Goal: Transaction & Acquisition: Purchase product/service

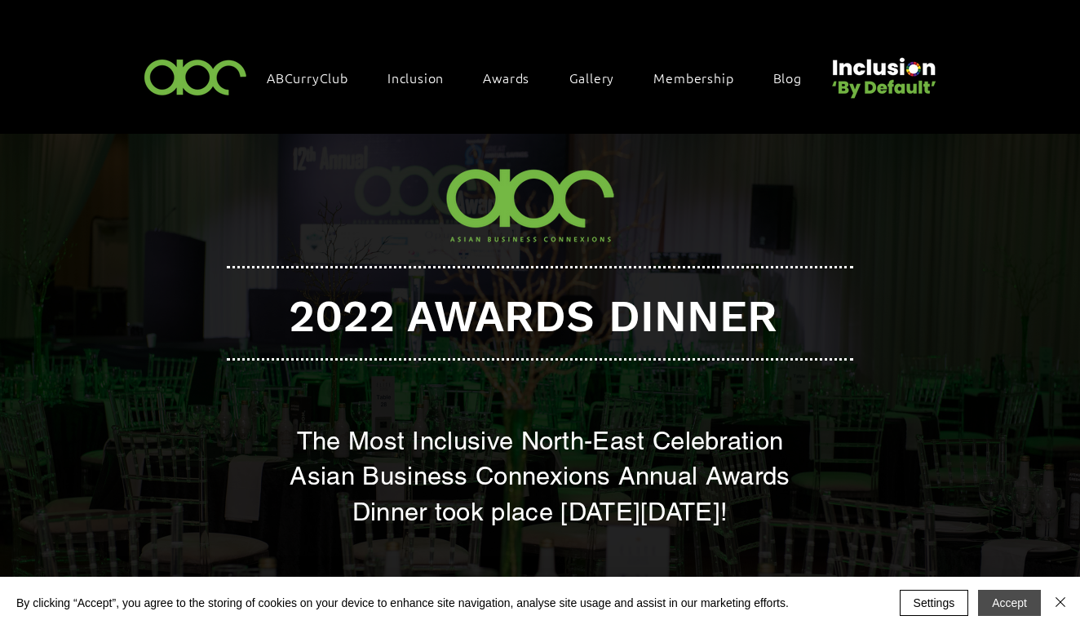
click at [1020, 605] on button "Accept" at bounding box center [1009, 603] width 63 height 26
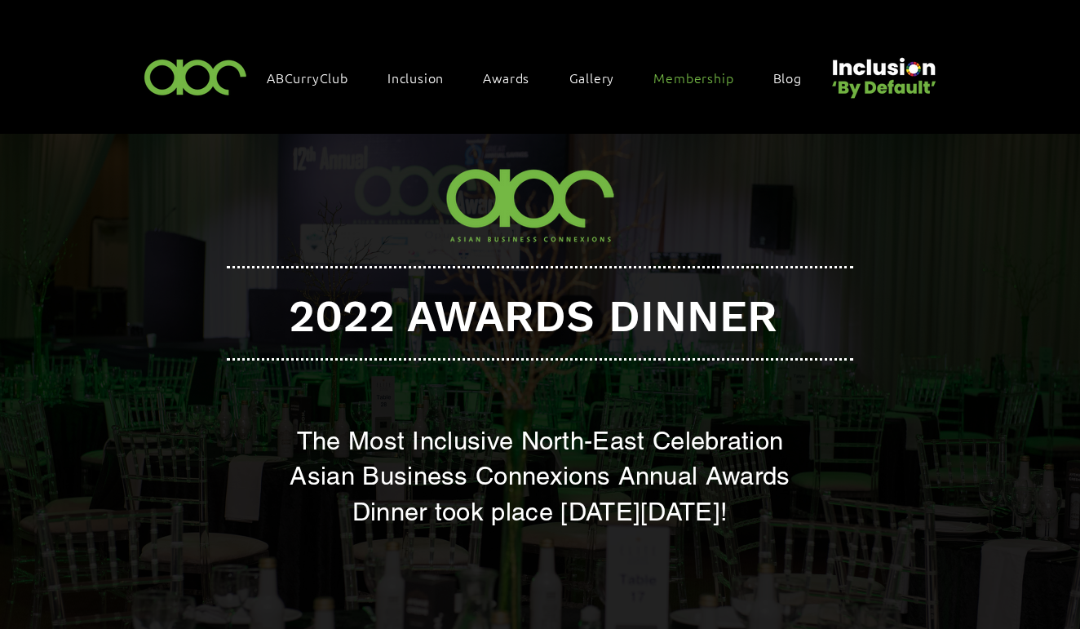
click at [676, 78] on span "Membership" at bounding box center [694, 78] width 80 height 18
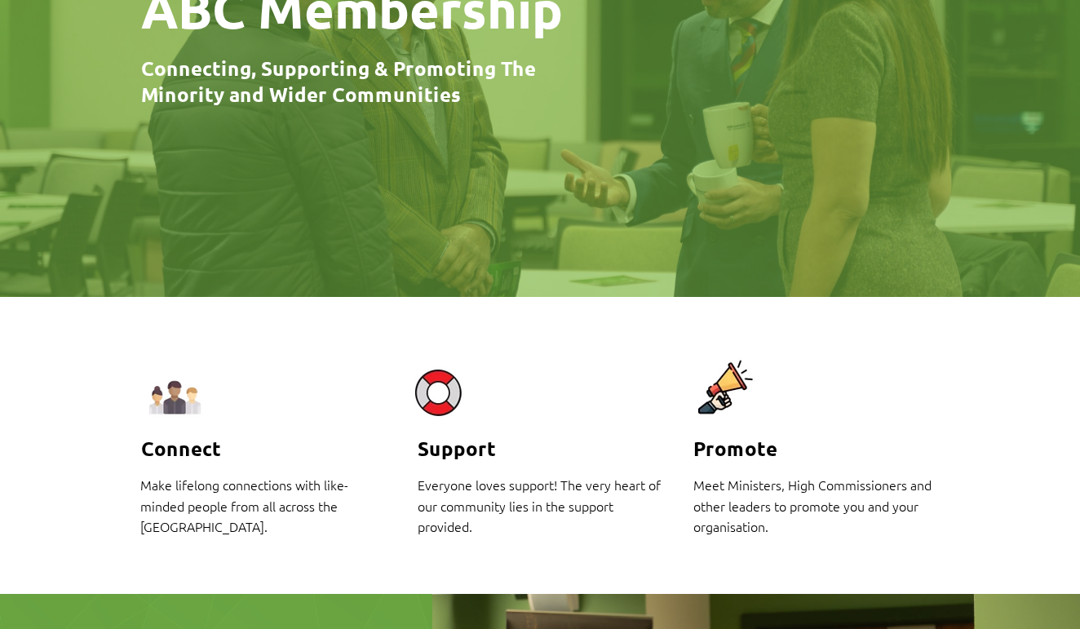
scroll to position [286, 1]
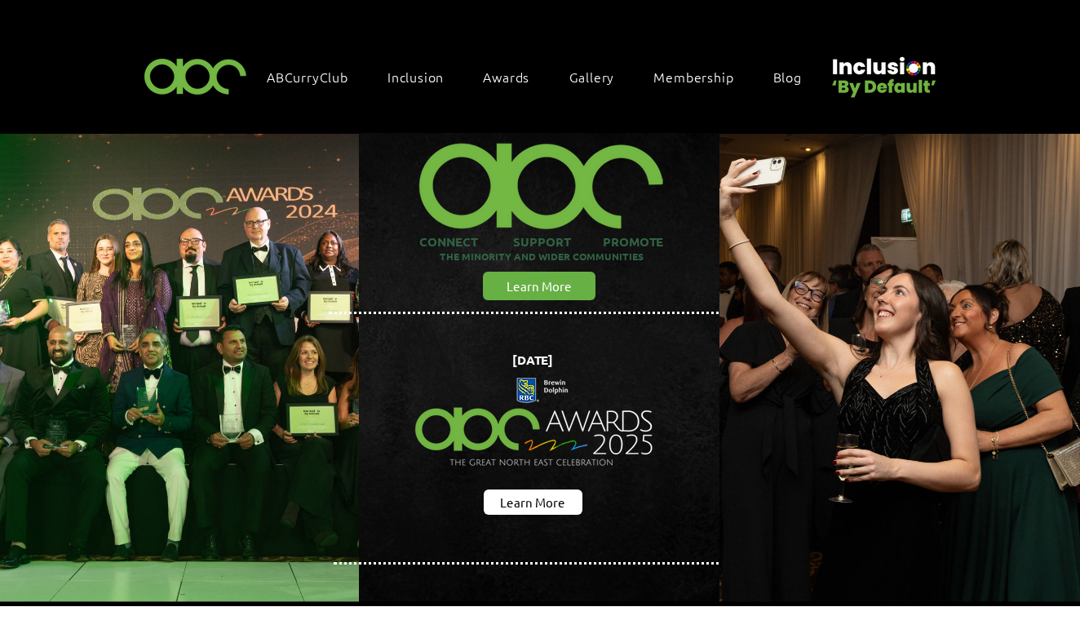
scroll to position [2, 0]
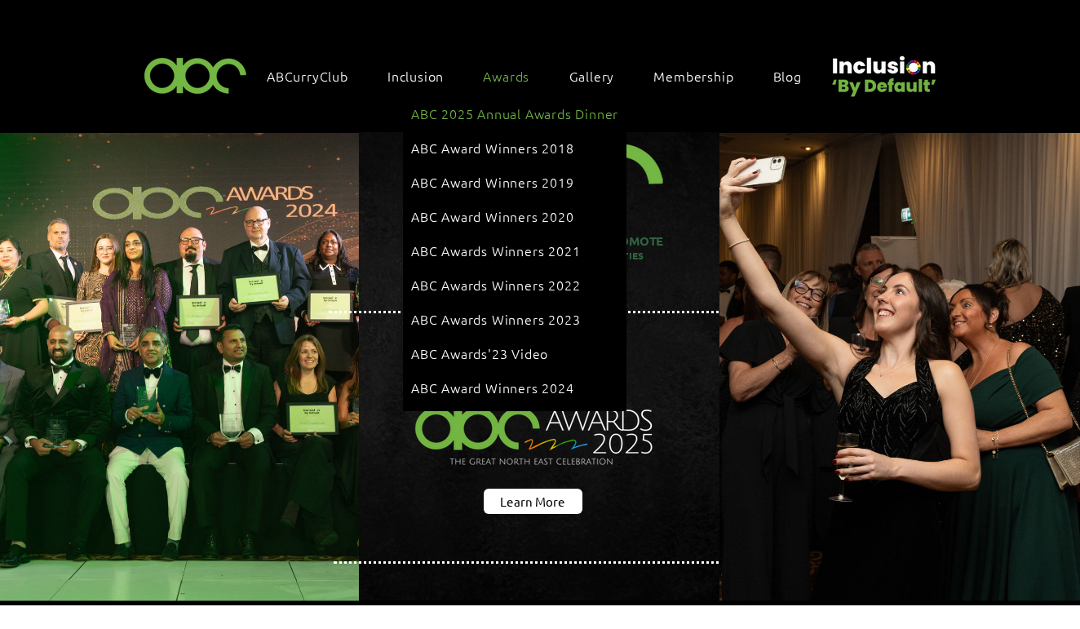
click at [490, 113] on span "ABC 2025 Annual Awards Dinner" at bounding box center [514, 113] width 207 height 18
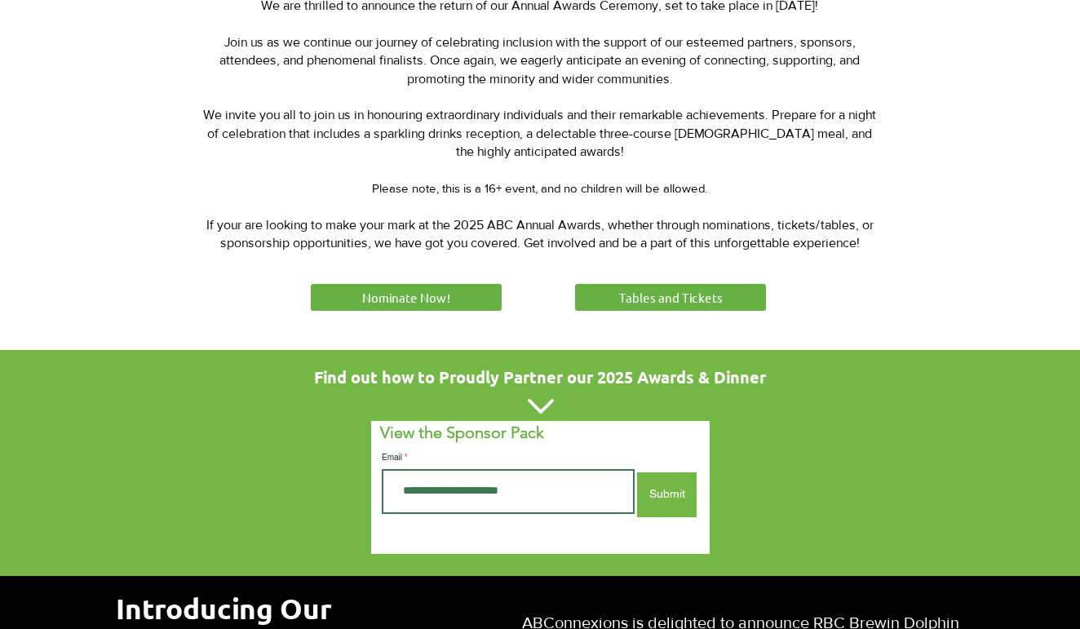
scroll to position [726, 0]
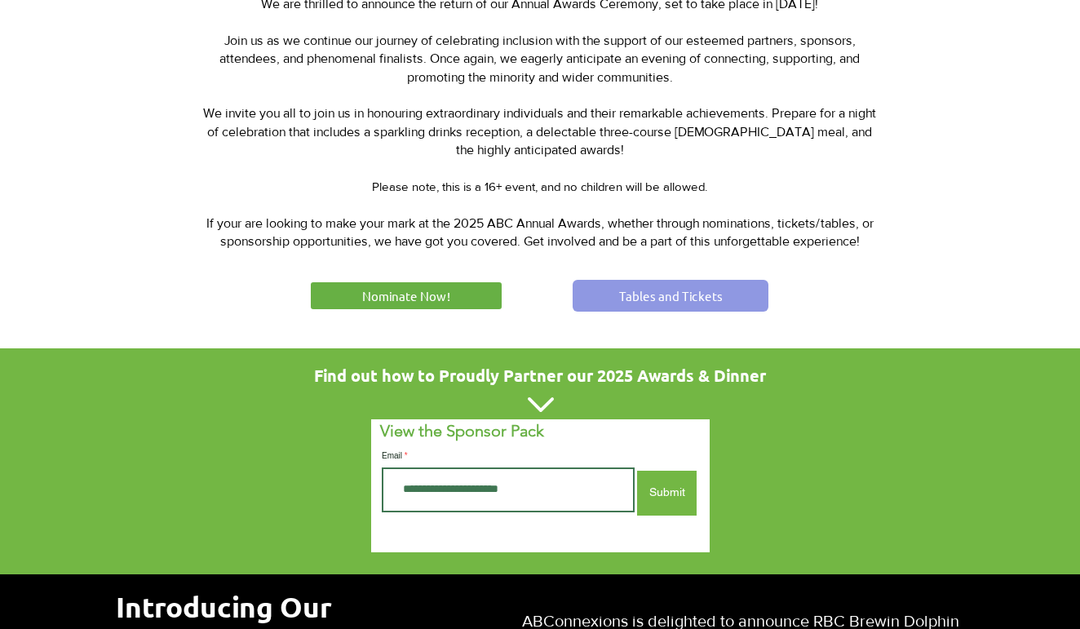
click at [676, 287] on span "Tables and Tickets" at bounding box center [671, 295] width 104 height 17
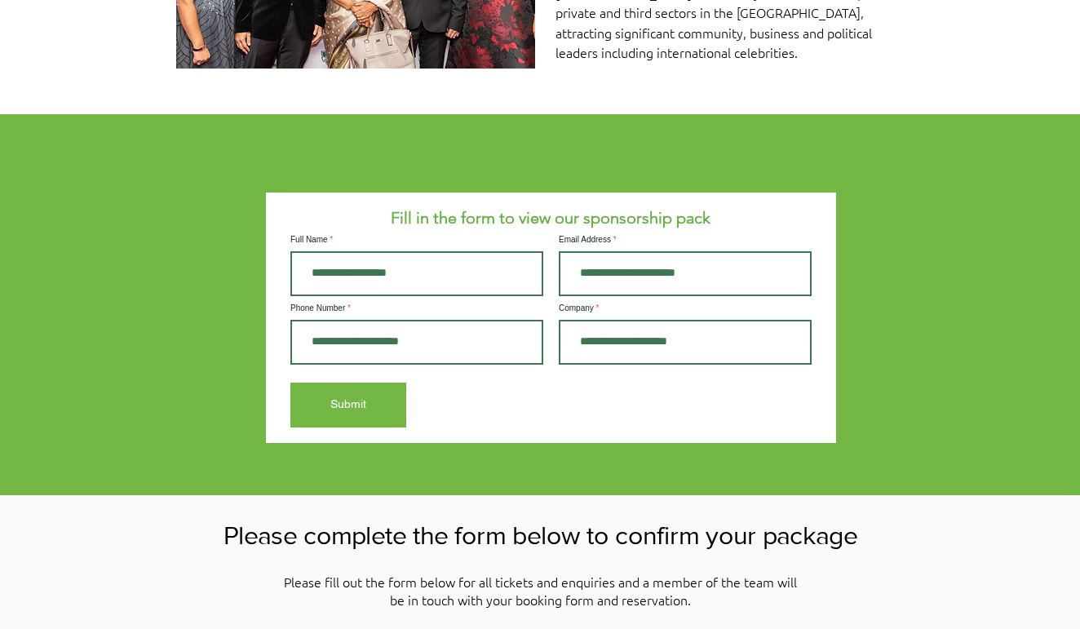
scroll to position [1444, 2]
